Goal: Task Accomplishment & Management: Complete application form

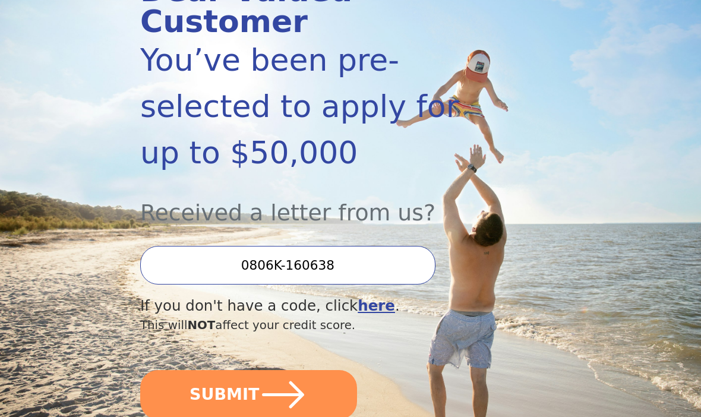
scroll to position [187, 0]
click at [330, 370] on button "SUBMIT" at bounding box center [248, 394] width 217 height 49
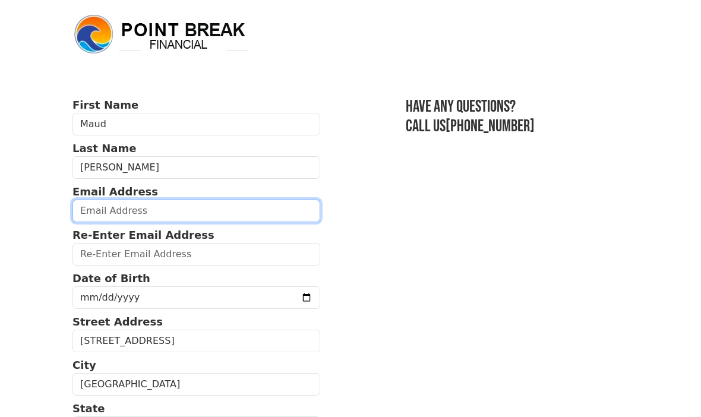
click at [143, 218] on input "email" at bounding box center [196, 211] width 248 height 23
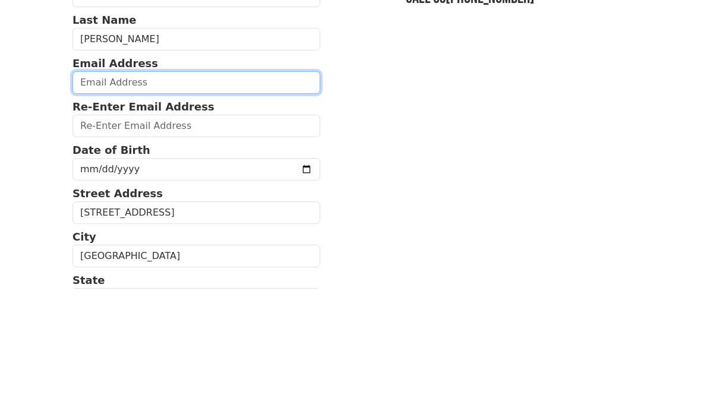
type input "fab44maria@yahoo.com"
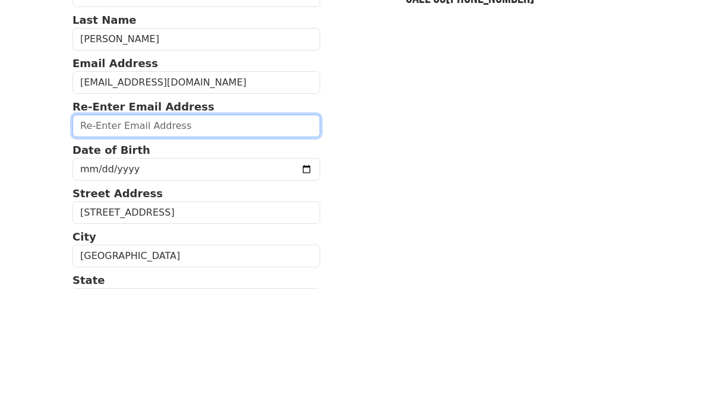
type input "fab44maria@yahoo.com"
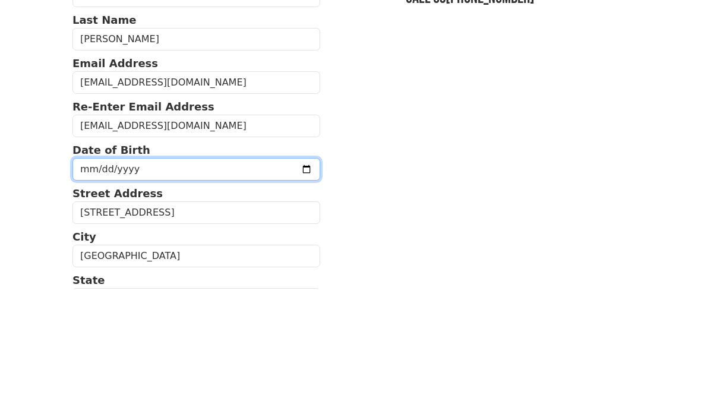
scroll to position [128, 0]
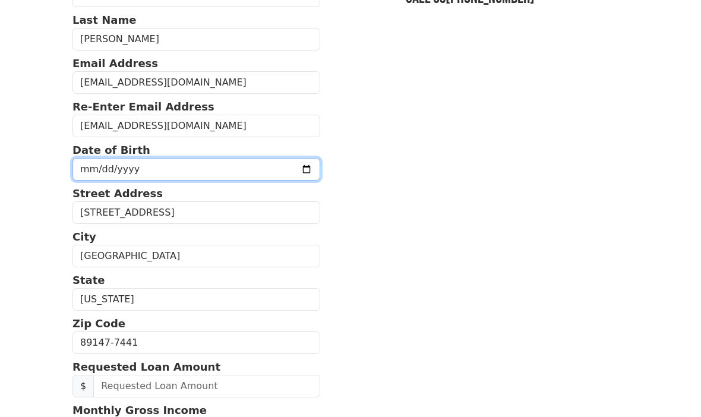
click at [96, 162] on input "2025-08-17" at bounding box center [196, 169] width 248 height 23
type input "1965-01-22"
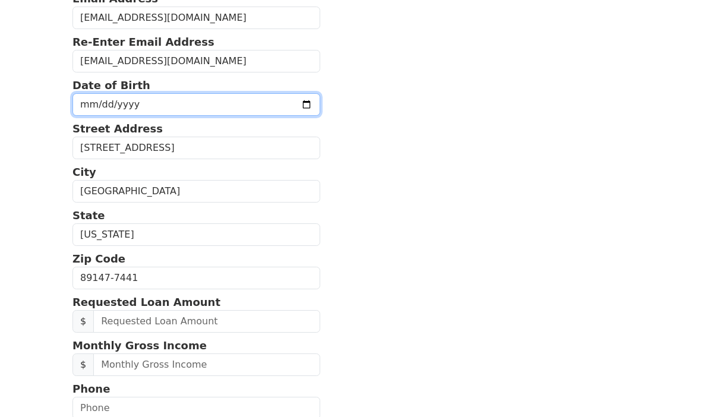
scroll to position [197, 0]
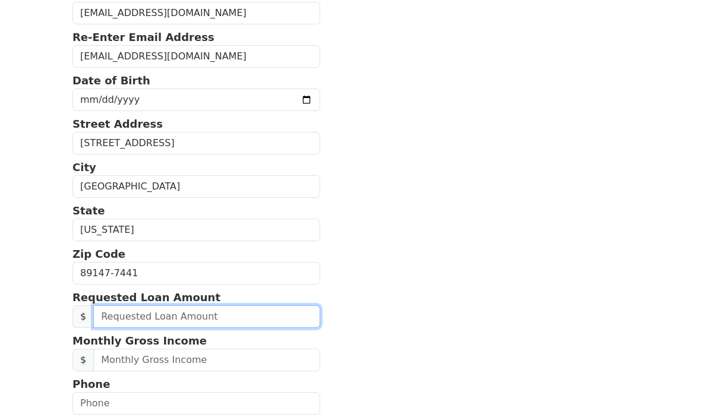
click at [272, 324] on input "text" at bounding box center [206, 316] width 227 height 23
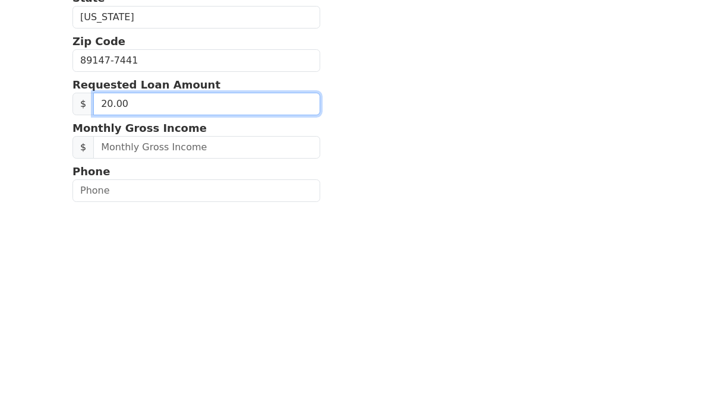
click at [232, 306] on input "20.00" at bounding box center [206, 317] width 227 height 23
type input "20,000.00"
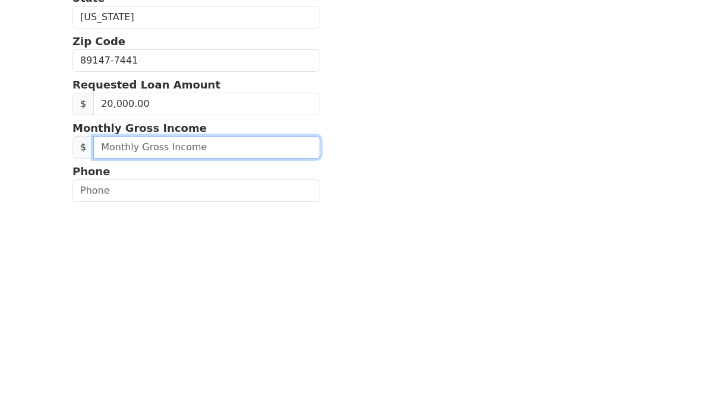
click at [279, 349] on input "text" at bounding box center [206, 360] width 227 height 23
type input "97,000.00"
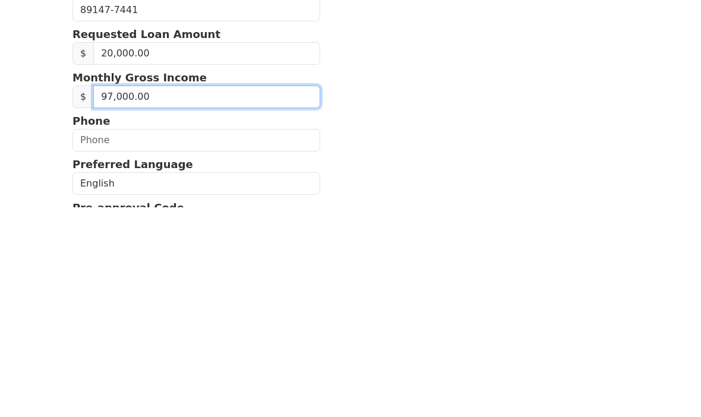
scroll to position [252, 0]
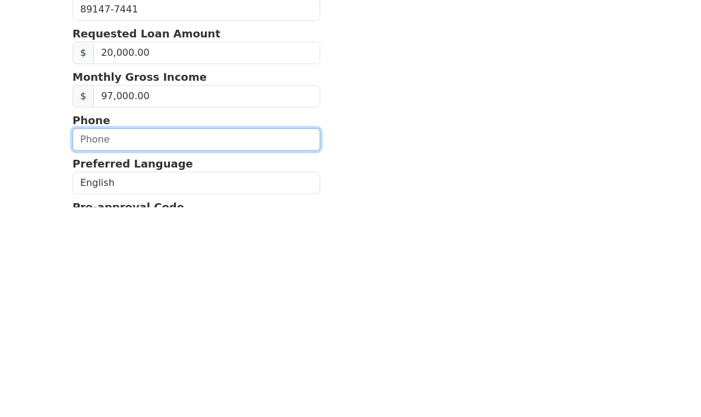
click at [224, 338] on input "text" at bounding box center [196, 349] width 248 height 23
type input "(702) 521-8532"
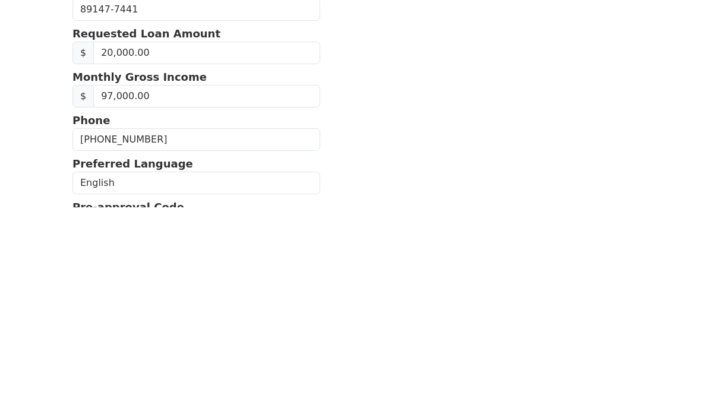
scroll to position [420, 0]
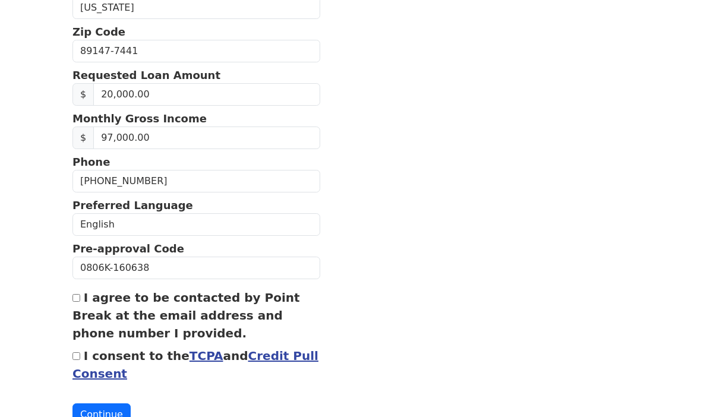
click at [73, 299] on input "I agree to be contacted by Point Break at the email address and phone number I …" at bounding box center [76, 298] width 8 height 8
checkbox input "true"
click at [80, 356] on input "I consent to the TCPA and Credit Pull Consent" at bounding box center [76, 356] width 8 height 8
checkbox input "true"
click at [112, 412] on button "Continue" at bounding box center [101, 414] width 58 height 23
